Goal: Navigation & Orientation: Find specific page/section

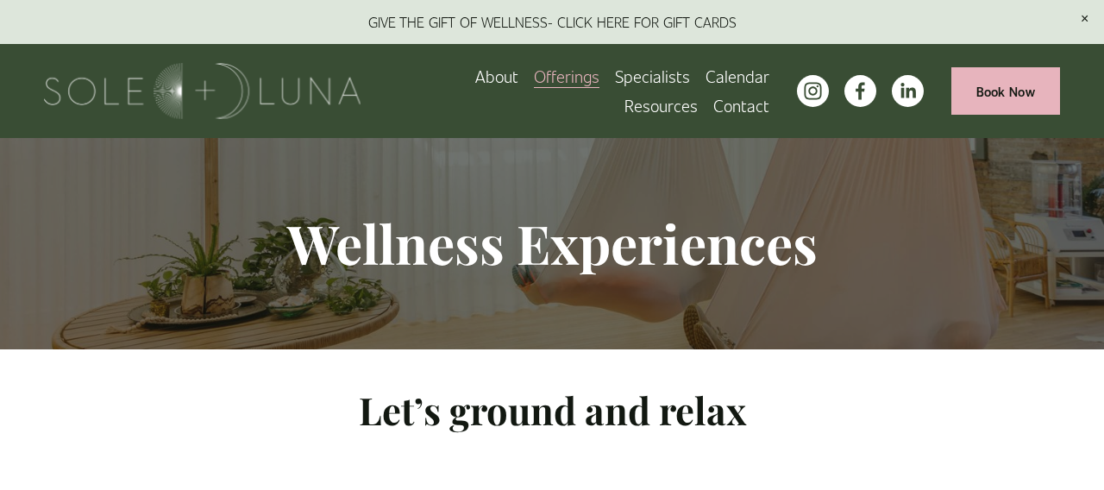
click at [0, 0] on span "Retail" at bounding box center [0, 0] width 0 height 0
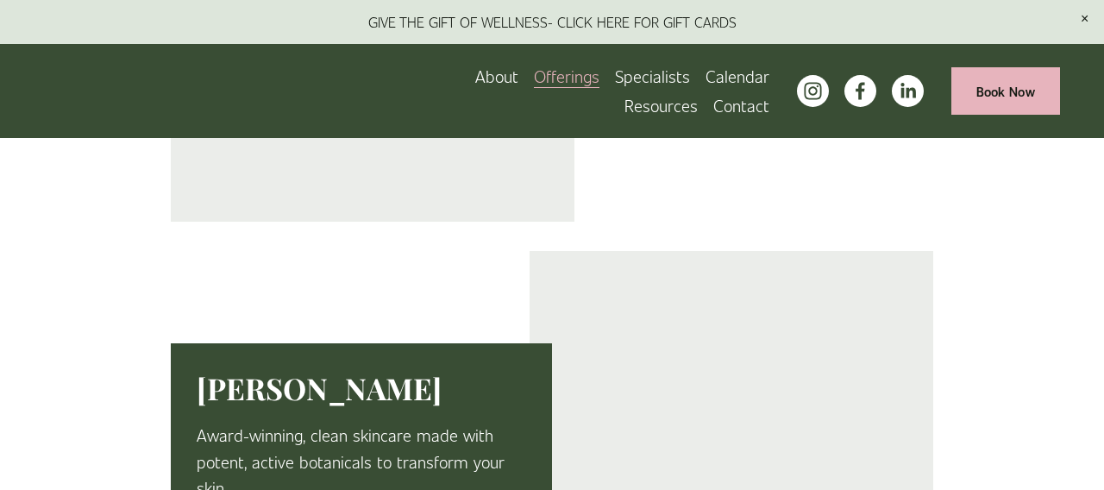
scroll to position [1027, 0]
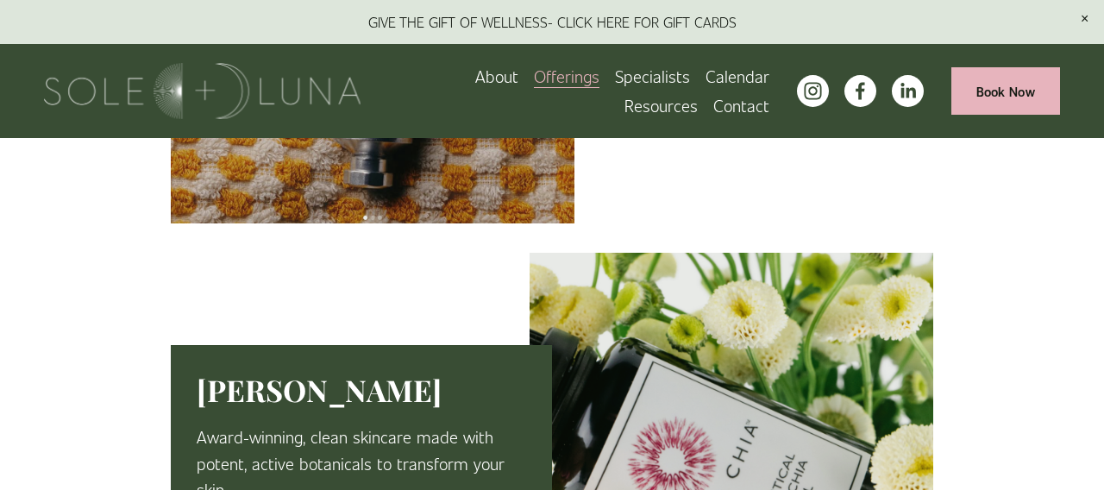
click at [475, 74] on link "About" at bounding box center [496, 75] width 43 height 29
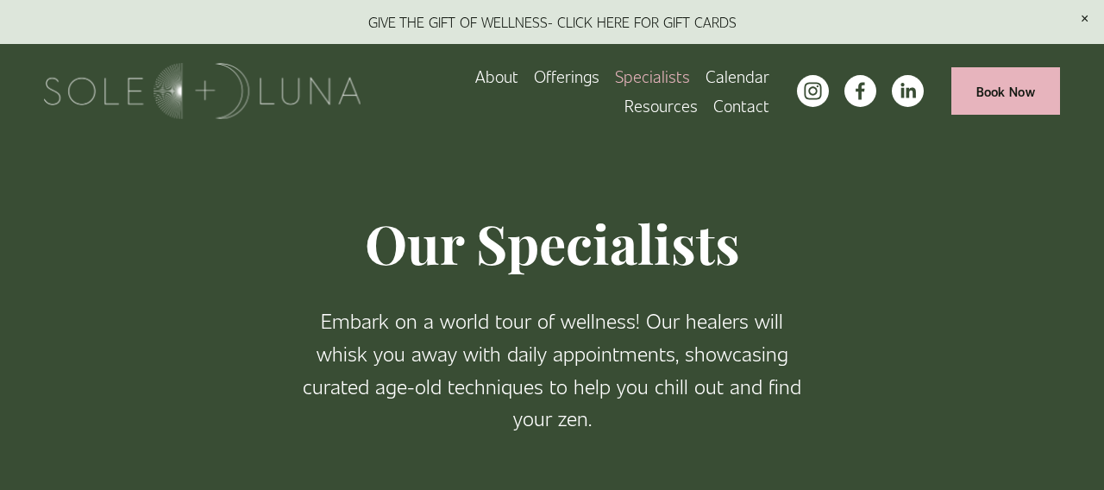
click at [705, 69] on link "Calendar" at bounding box center [737, 75] width 64 height 29
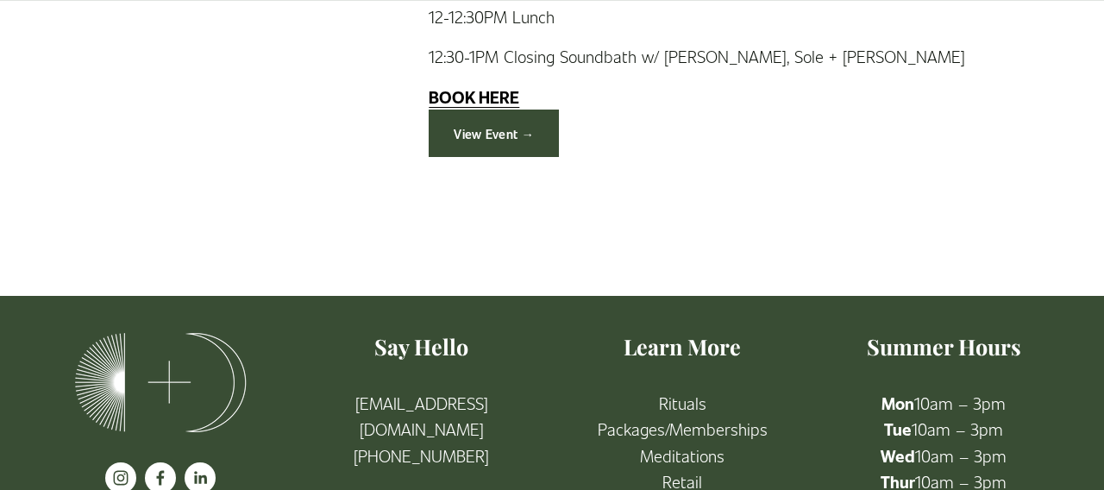
scroll to position [6019, 0]
